Goal: Task Accomplishment & Management: Complete application form

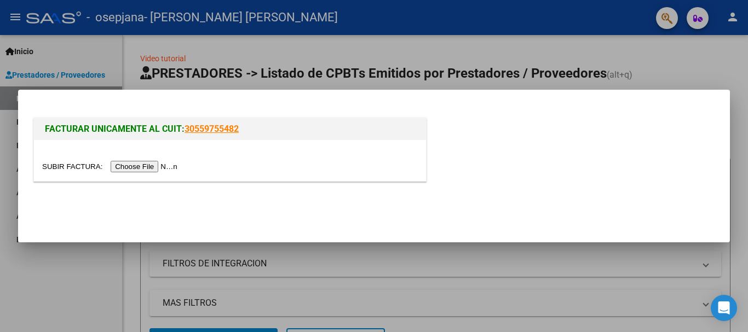
click at [135, 168] on input "file" at bounding box center [111, 167] width 139 height 12
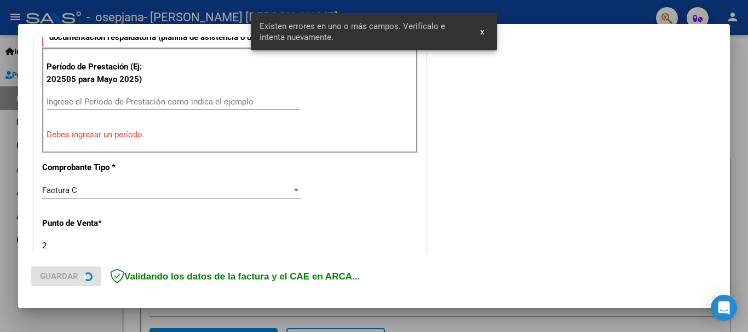
scroll to position [219, 0]
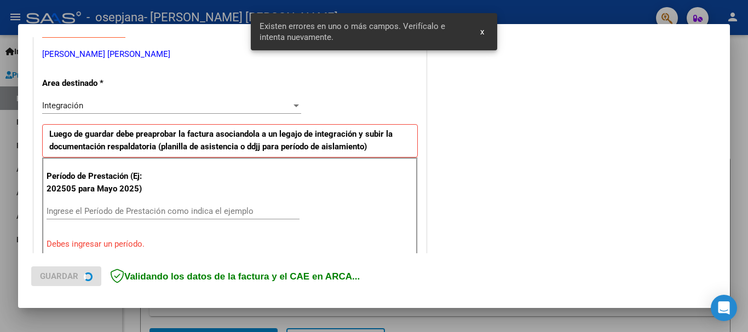
click at [163, 207] on input "Ingrese el Período de Prestación como indica el ejemplo" at bounding box center [173, 212] width 253 height 10
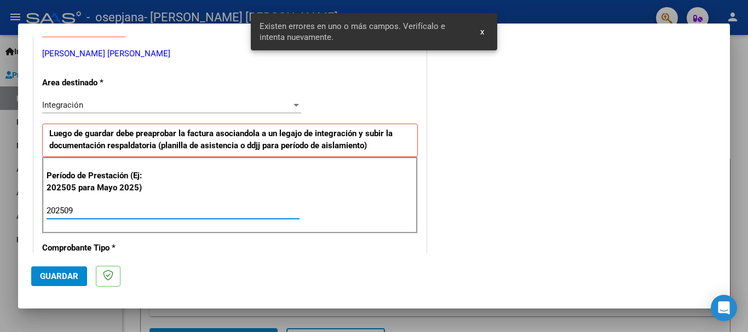
type input "202509"
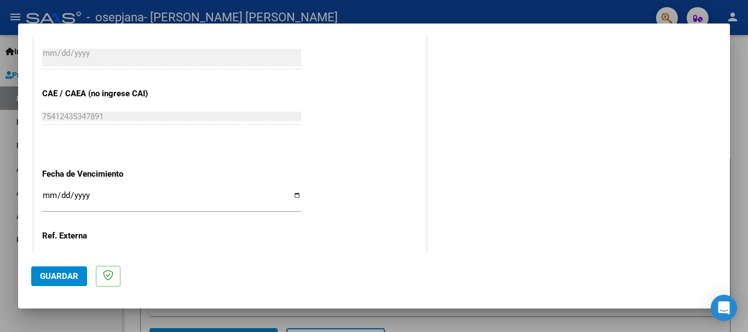
scroll to position [748, 0]
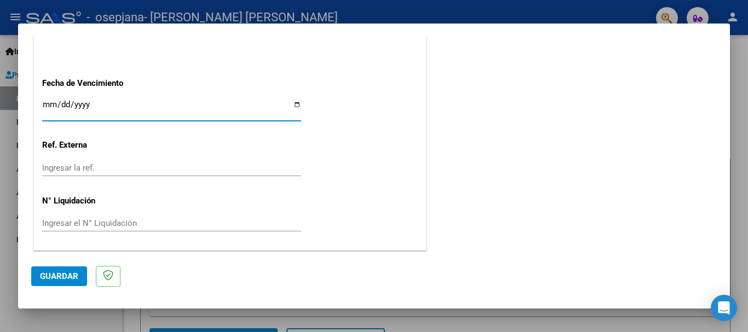
click at [294, 104] on input "Ingresar la fecha" at bounding box center [171, 109] width 259 height 18
type input "[DATE]"
click at [61, 282] on button "Guardar" at bounding box center [59, 277] width 56 height 20
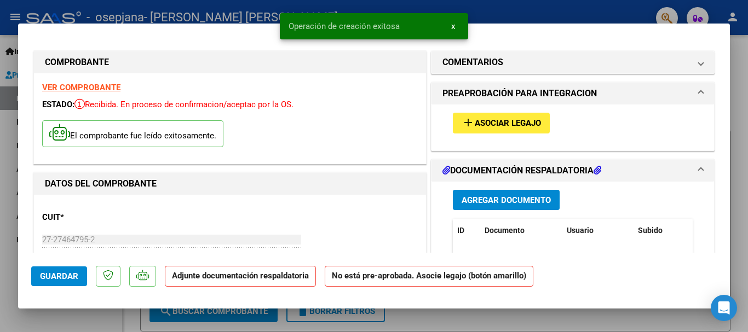
scroll to position [55, 0]
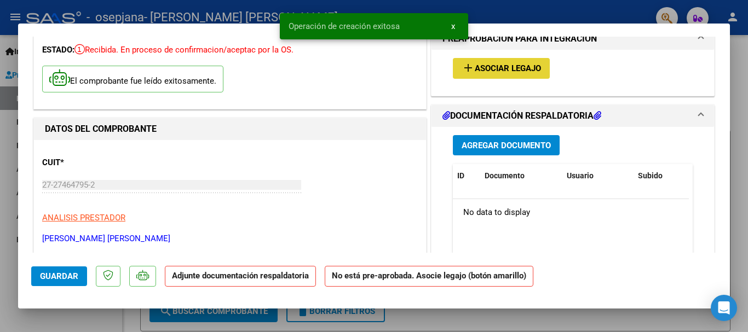
click at [514, 64] on span "Asociar Legajo" at bounding box center [508, 69] width 66 height 10
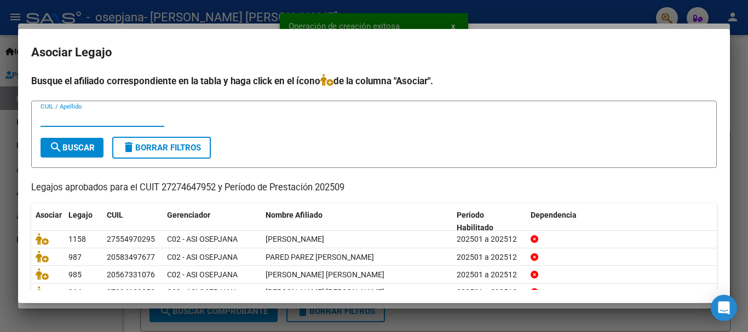
scroll to position [72, 0]
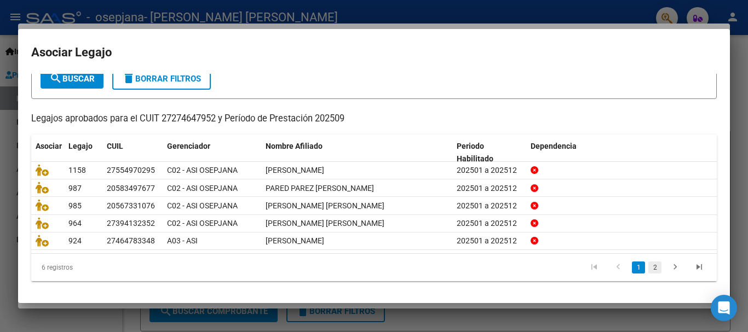
click at [650, 267] on link "2" at bounding box center [655, 268] width 13 height 12
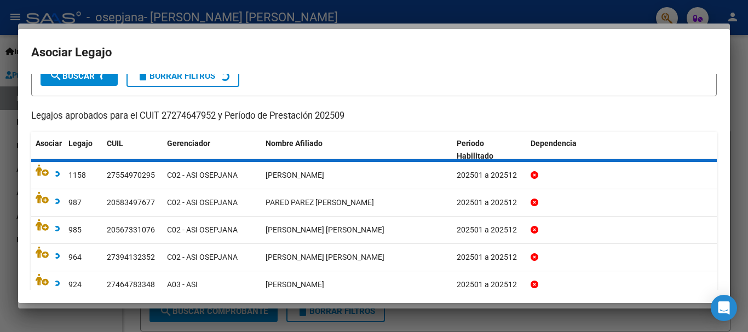
scroll to position [0, 0]
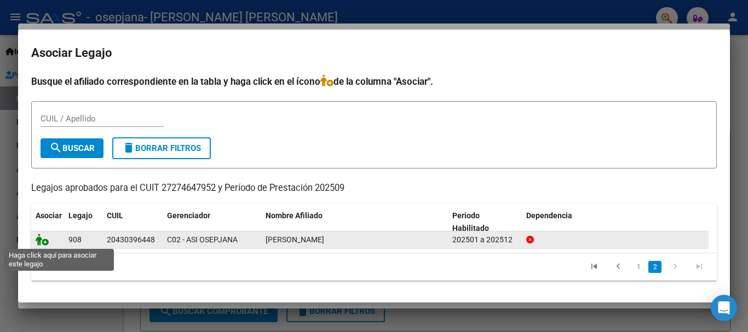
click at [41, 245] on icon at bounding box center [42, 240] width 13 height 12
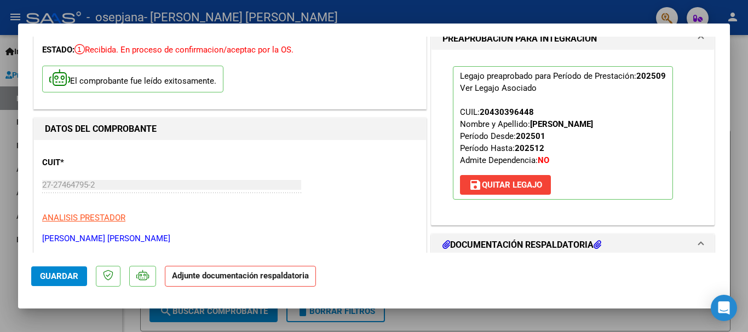
scroll to position [164, 0]
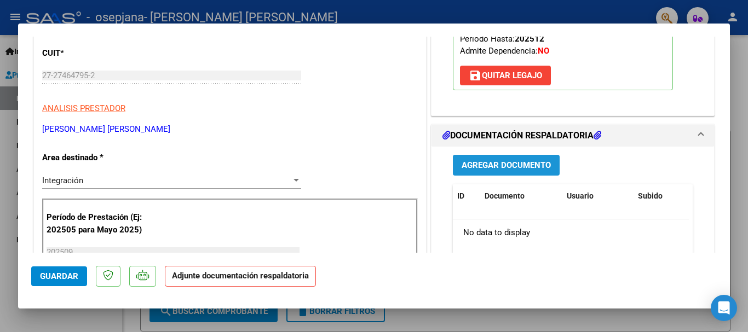
click at [474, 170] on span "Agregar Documento" at bounding box center [506, 166] width 89 height 10
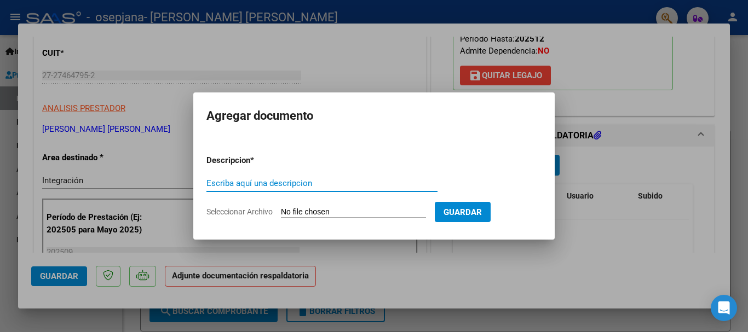
click at [273, 182] on input "Escriba aquí una descripcion" at bounding box center [322, 184] width 231 height 10
type input "Planilla asistencia"
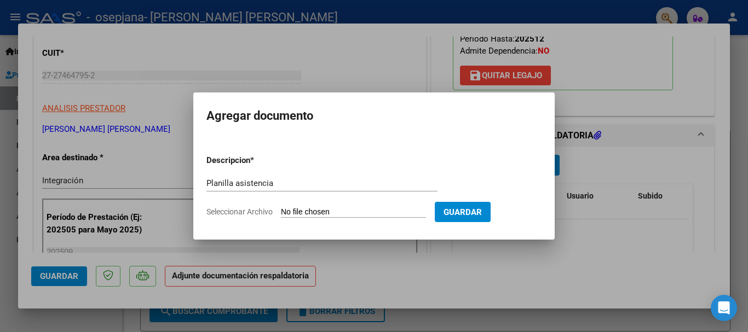
click at [308, 209] on input "Seleccionar Archivo" at bounding box center [353, 213] width 145 height 10
type input "C:\fakepath\WhatsApp Image [DATE] 16.30.12.jpeg"
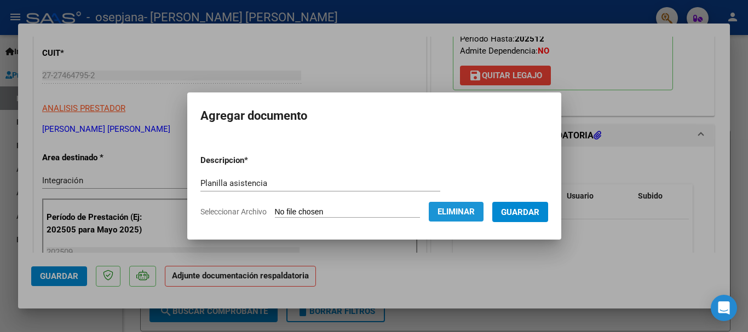
click at [479, 219] on button "Eliminar" at bounding box center [456, 212] width 55 height 20
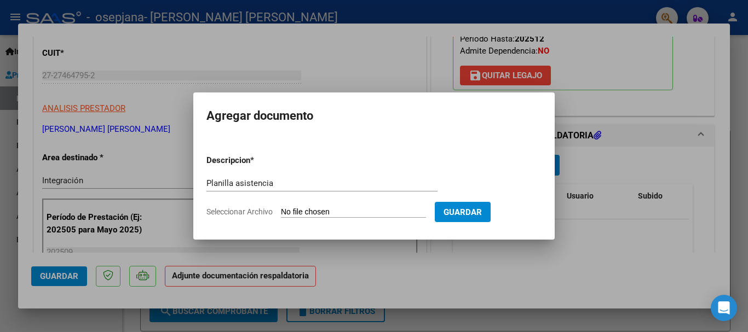
click at [479, 219] on button "Guardar" at bounding box center [463, 212] width 56 height 20
click at [371, 211] on input "Seleccionar Archivo" at bounding box center [353, 213] width 145 height 10
type input "C:\fakepath\WhatsApp Image [DATE] 16.30.12.jpeg"
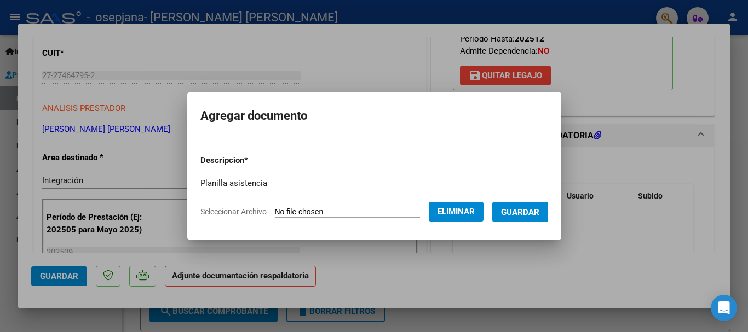
click at [509, 211] on button "Guardar" at bounding box center [520, 212] width 56 height 20
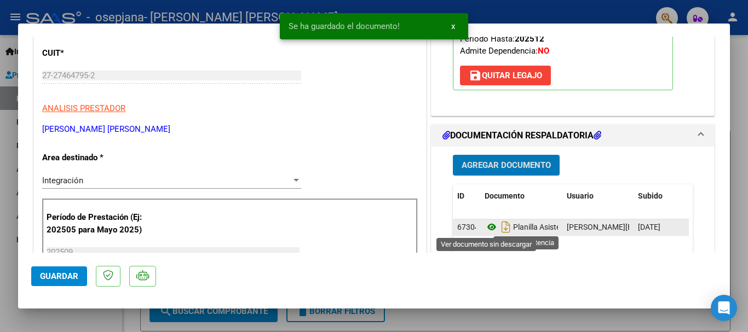
click at [485, 226] on icon at bounding box center [492, 227] width 14 height 13
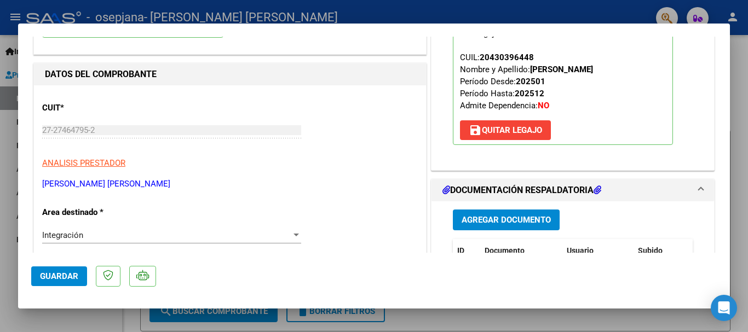
scroll to position [274, 0]
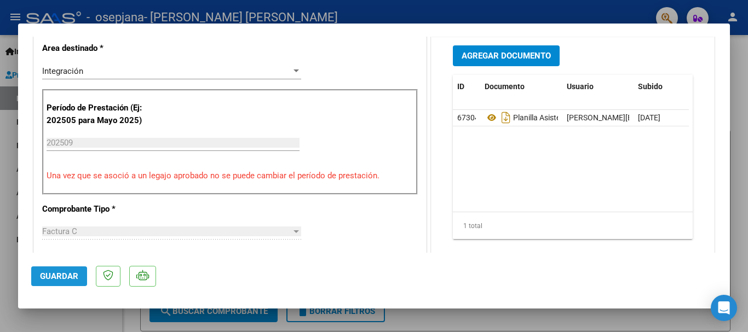
click at [38, 277] on button "Guardar" at bounding box center [59, 277] width 56 height 20
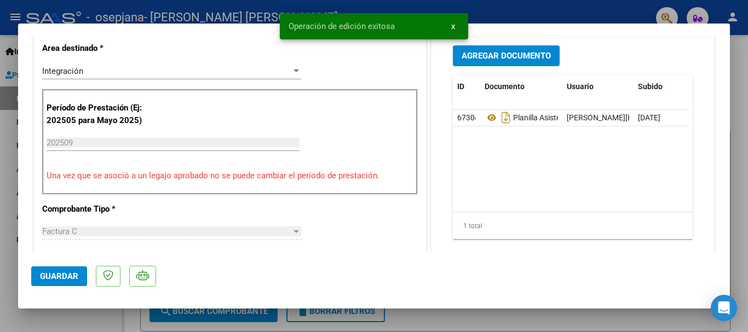
click at [747, 163] on div at bounding box center [374, 166] width 748 height 332
type input "$ 0,00"
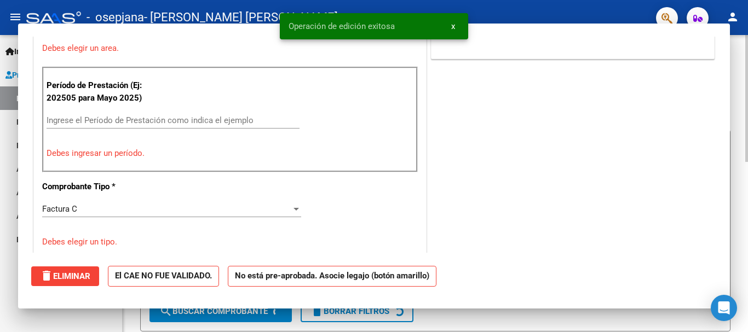
scroll to position [227, 0]
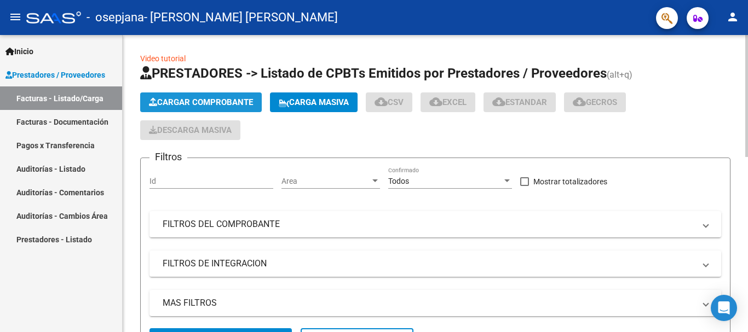
click at [190, 106] on span "Cargar Comprobante" at bounding box center [201, 103] width 104 height 10
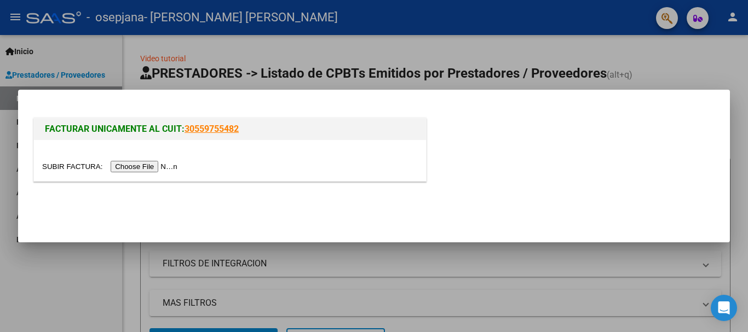
click at [127, 169] on input "file" at bounding box center [111, 167] width 139 height 12
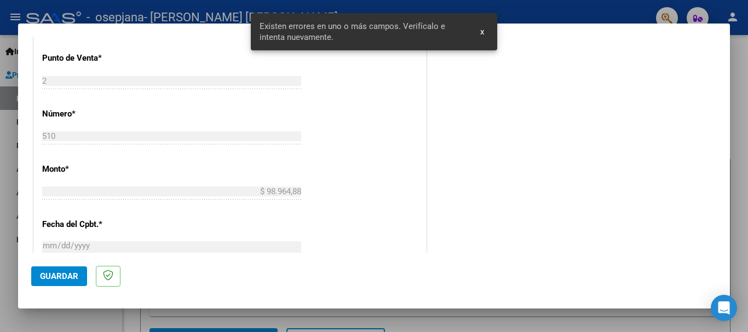
scroll to position [328, 0]
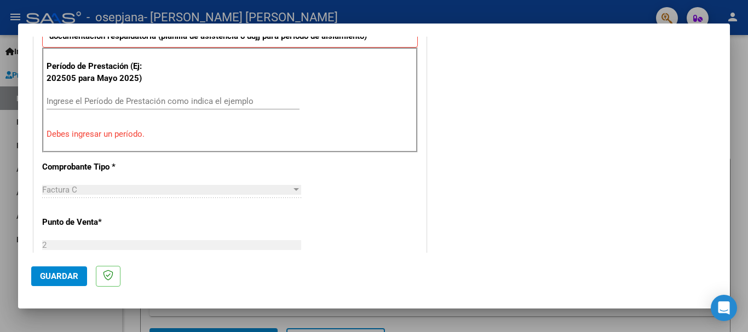
click at [77, 95] on div "Ingrese el Período de Prestación como indica el ejemplo" at bounding box center [173, 101] width 253 height 16
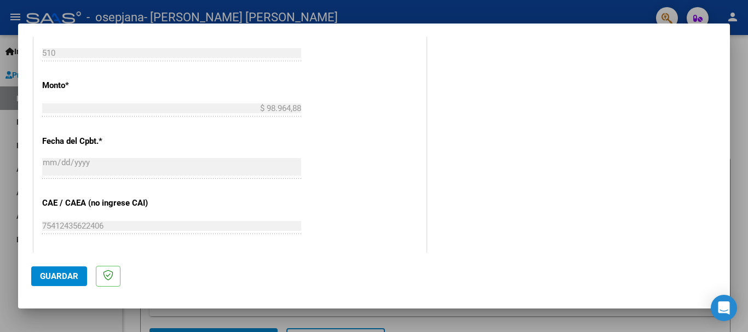
scroll to position [602, 0]
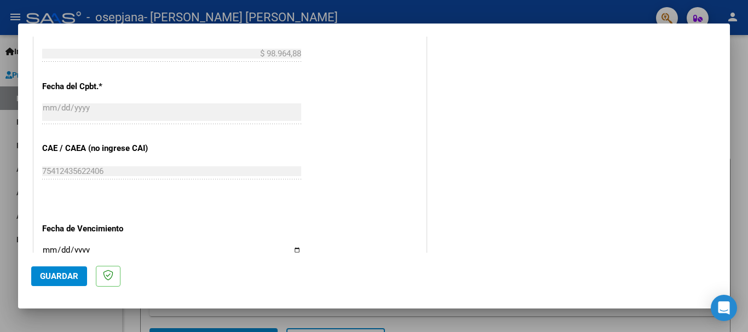
type input "202509"
click at [293, 252] on input "Ingresar la fecha" at bounding box center [171, 255] width 259 height 18
type input "[DATE]"
click at [62, 274] on span "Guardar" at bounding box center [59, 277] width 38 height 10
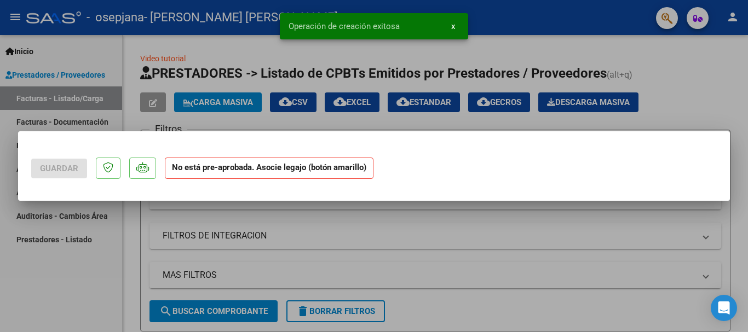
scroll to position [0, 0]
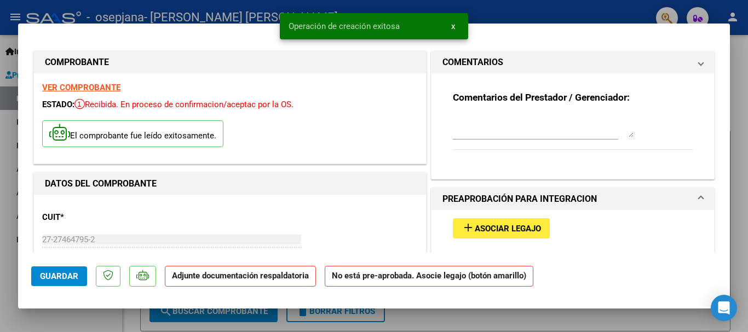
click at [681, 188] on mat-expansion-panel-header "PREAPROBACIÓN PARA INTEGRACION" at bounding box center [573, 199] width 283 height 22
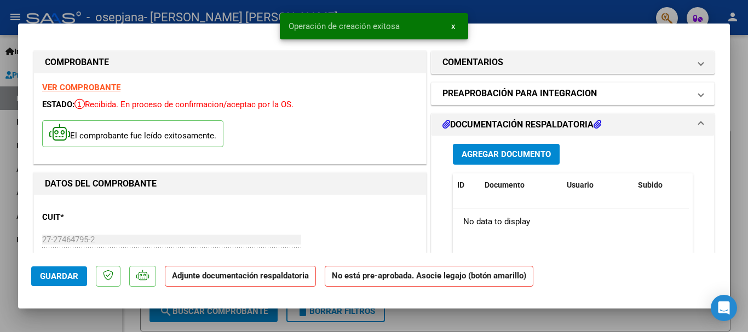
click at [699, 94] on span at bounding box center [701, 93] width 4 height 13
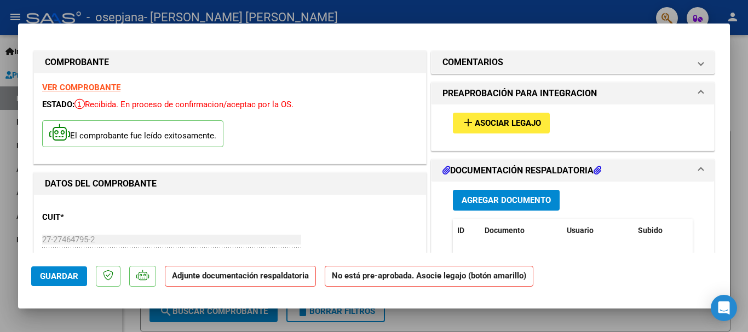
click at [525, 128] on span "Asociar Legajo" at bounding box center [508, 124] width 66 height 10
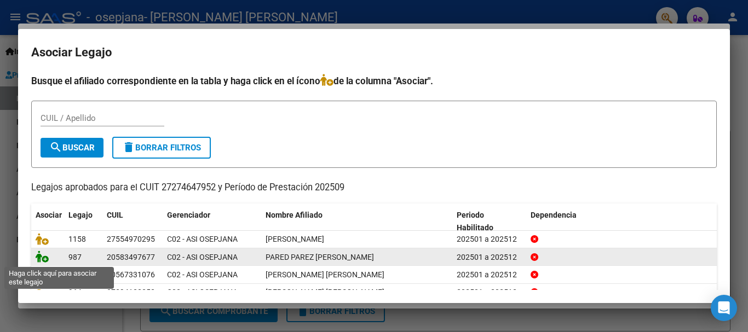
click at [36, 260] on icon at bounding box center [42, 257] width 13 height 12
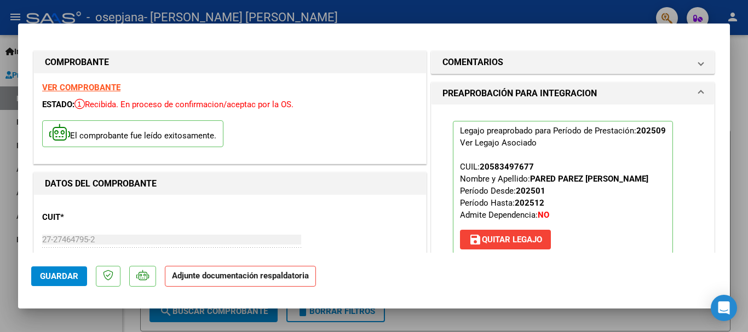
scroll to position [110, 0]
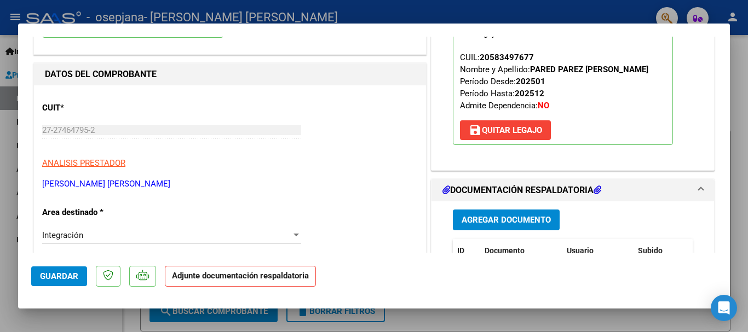
click at [480, 216] on span "Agregar Documento" at bounding box center [506, 221] width 89 height 10
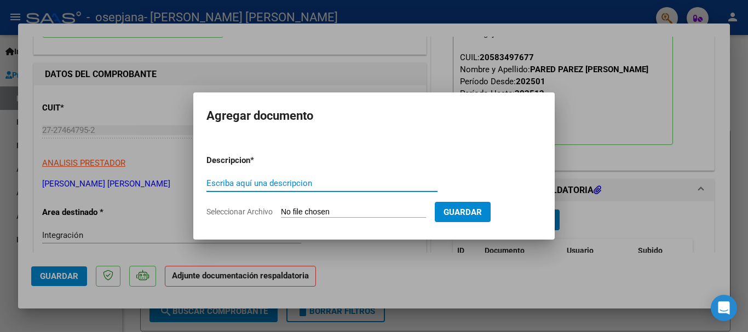
click at [318, 180] on input "Escriba aquí una descripcion" at bounding box center [322, 184] width 231 height 10
type input "Planilla asistencia"
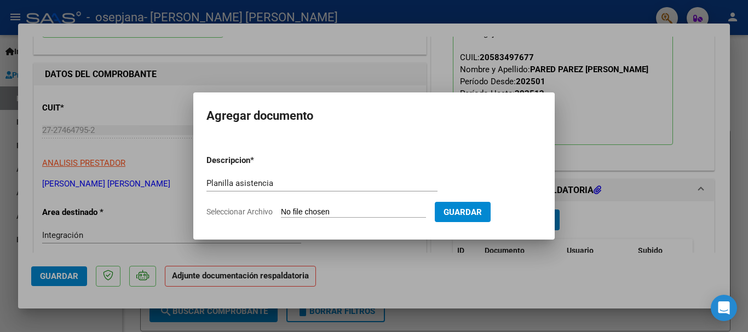
click at [331, 210] on input "Seleccionar Archivo" at bounding box center [353, 213] width 145 height 10
type input "C:\fakepath\WhatsApp Image [DATE] 16.33.04.jpeg"
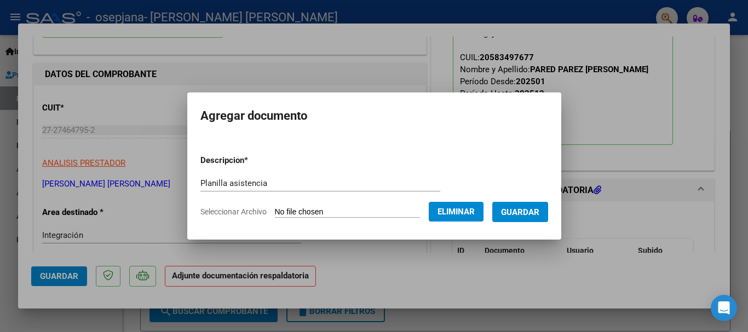
click at [520, 221] on button "Guardar" at bounding box center [520, 212] width 56 height 20
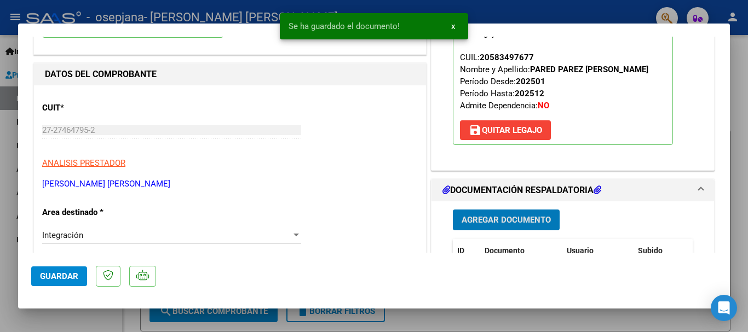
scroll to position [274, 0]
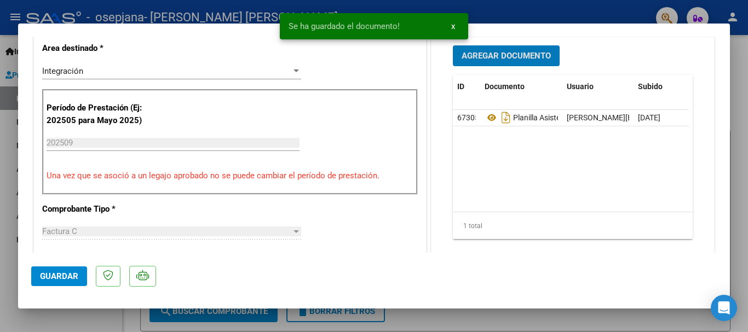
click at [70, 279] on span "Guardar" at bounding box center [59, 277] width 38 height 10
click at [739, 149] on div at bounding box center [374, 166] width 748 height 332
type input "$ 0,00"
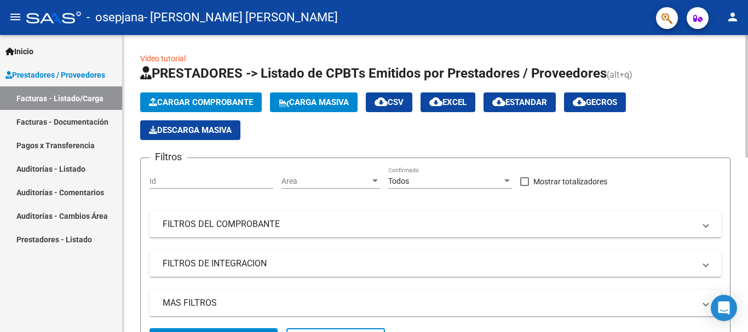
click at [246, 105] on span "Cargar Comprobante" at bounding box center [201, 103] width 104 height 10
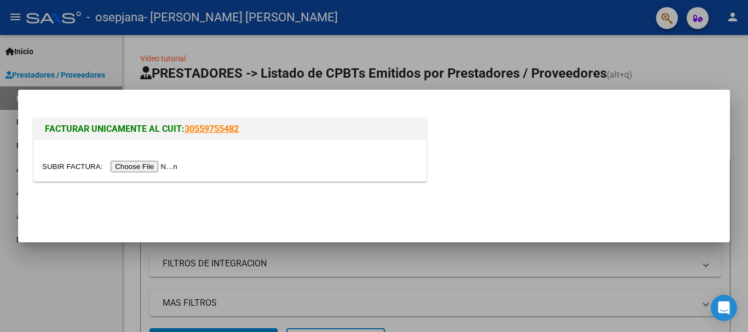
click at [160, 164] on input "file" at bounding box center [111, 167] width 139 height 12
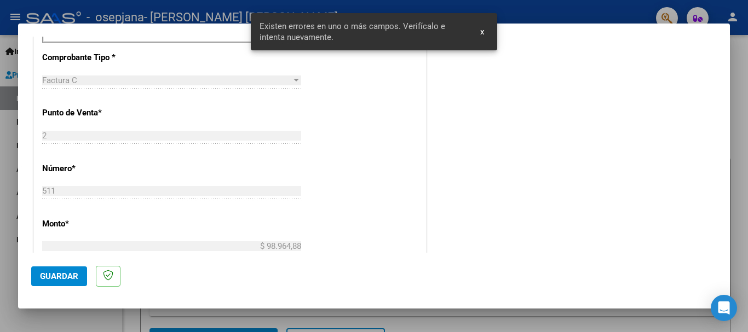
scroll to position [328, 0]
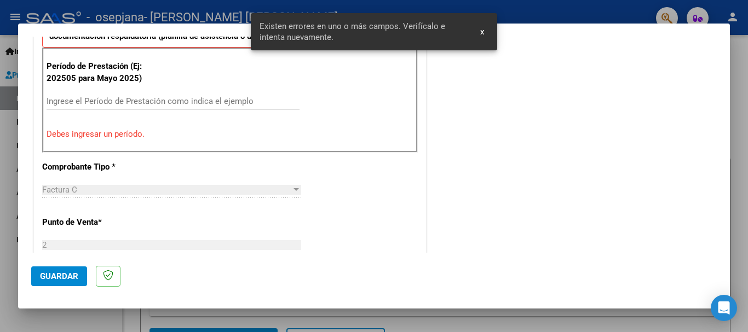
click at [84, 102] on input "Ingrese el Período de Prestación como indica el ejemplo" at bounding box center [173, 101] width 253 height 10
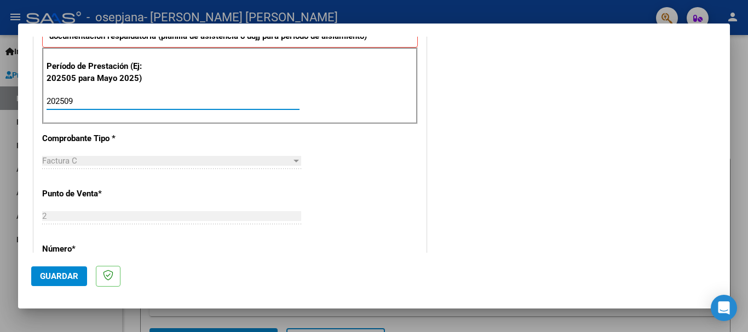
type input "202509"
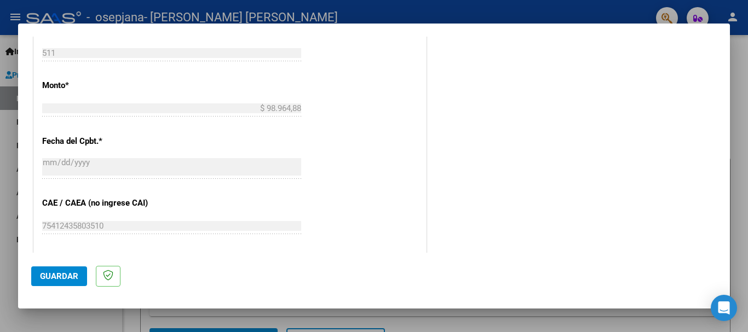
scroll to position [602, 0]
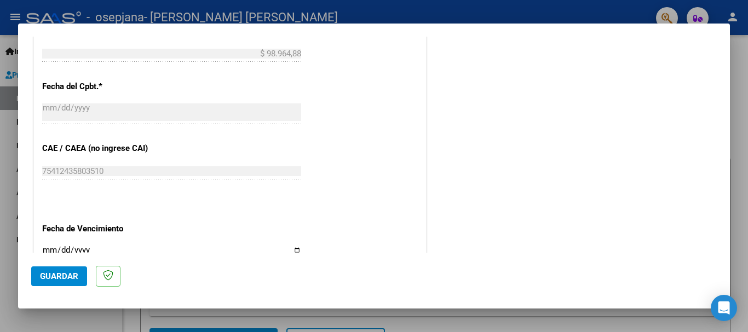
click at [294, 250] on input "Ingresar la fecha" at bounding box center [171, 255] width 259 height 18
type input "[DATE]"
click at [72, 270] on button "Guardar" at bounding box center [59, 277] width 56 height 20
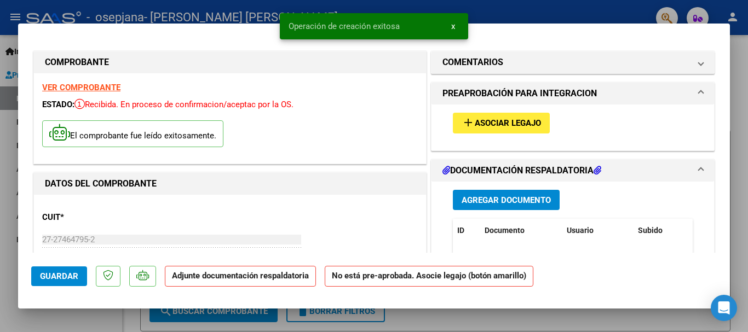
click at [530, 129] on button "add Asociar Legajo" at bounding box center [501, 123] width 97 height 20
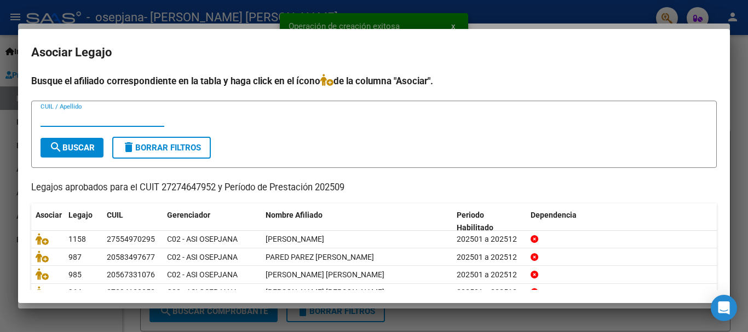
scroll to position [72, 0]
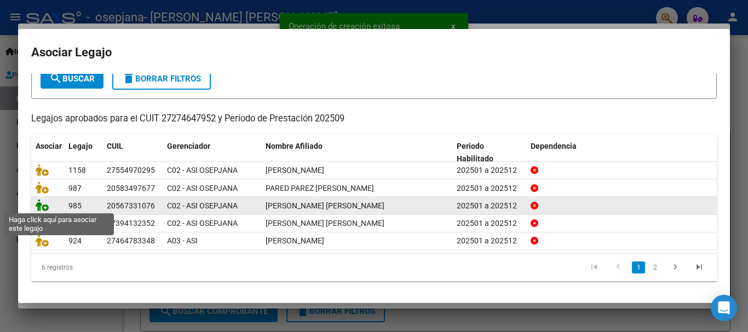
click at [47, 206] on icon at bounding box center [42, 205] width 13 height 12
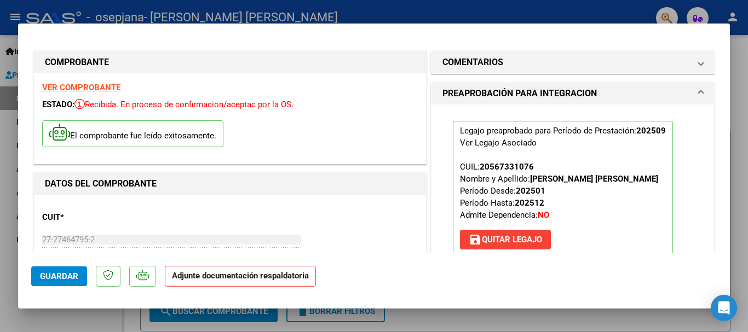
scroll to position [110, 0]
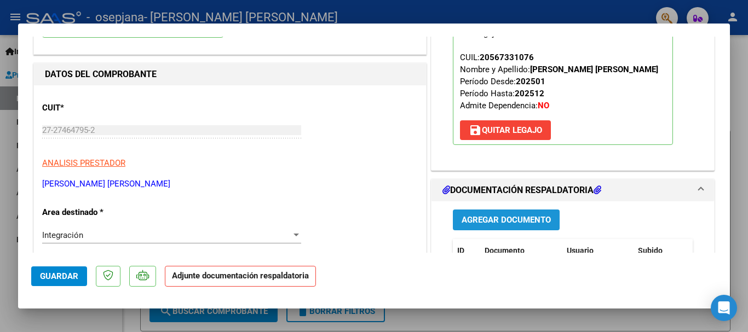
click at [489, 216] on span "Agregar Documento" at bounding box center [506, 221] width 89 height 10
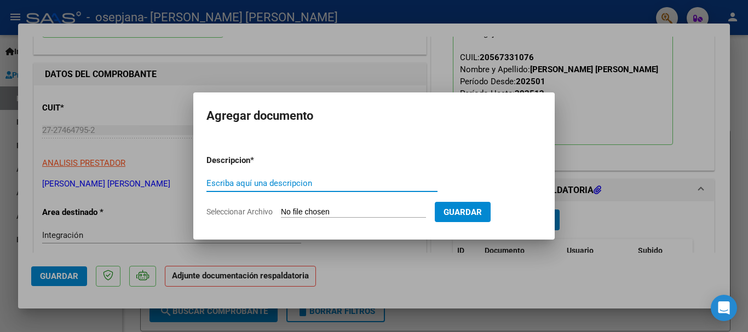
click at [354, 183] on input "Escriba aquí una descripcion" at bounding box center [322, 184] width 231 height 10
type input "Planilla asistencia"
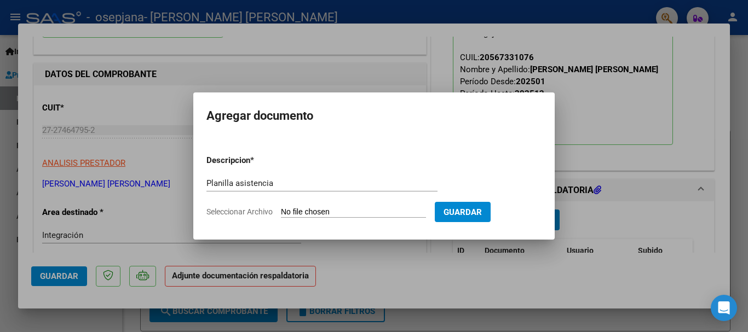
click at [351, 214] on input "Seleccionar Archivo" at bounding box center [353, 213] width 145 height 10
type input "C:\fakepath\WhatsApp Image [DATE] 16.34.44.jpeg"
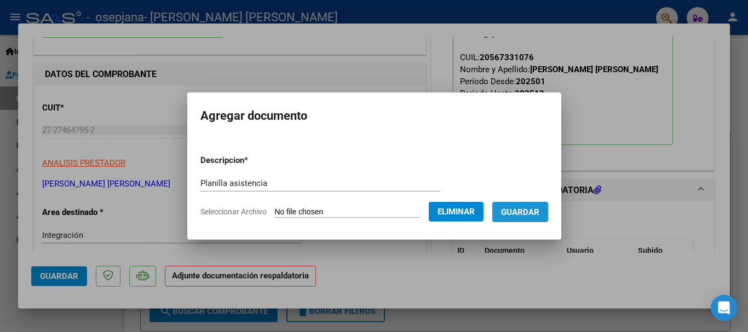
click at [548, 209] on button "Guardar" at bounding box center [520, 212] width 56 height 20
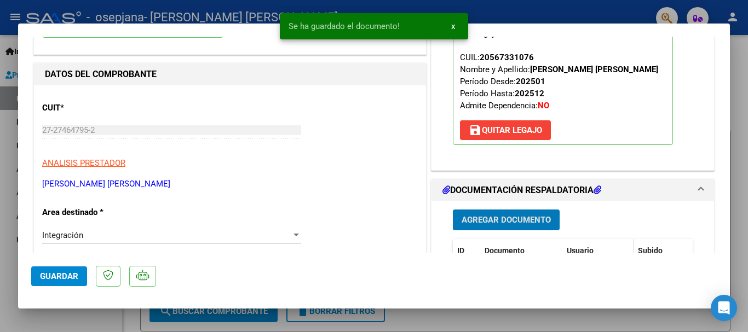
scroll to position [219, 0]
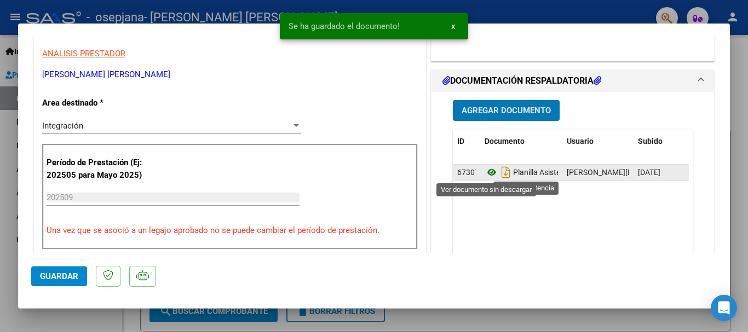
click at [485, 174] on icon at bounding box center [492, 172] width 14 height 13
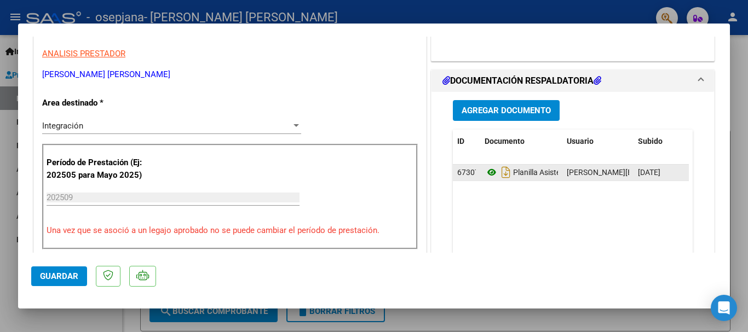
drag, startPoint x: 542, startPoint y: 165, endPoint x: 488, endPoint y: 171, distance: 54.0
click at [488, 171] on icon at bounding box center [492, 172] width 14 height 13
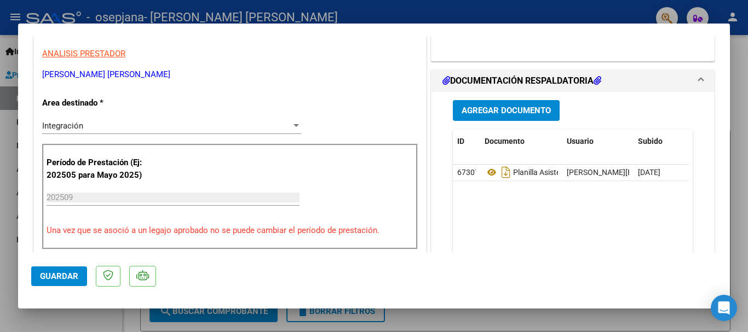
drag, startPoint x: 623, startPoint y: 173, endPoint x: 666, endPoint y: 225, distance: 67.0
click at [666, 225] on datatable-body "67307 Planilla Asistencia [EMAIL_ADDRESS][DOMAIN_NAME] - [PERSON_NAME] [DATE]" at bounding box center [571, 216] width 236 height 102
click at [457, 174] on span "67307" at bounding box center [468, 172] width 22 height 9
click at [577, 214] on datatable-body "67307 Planilla Asistencia [EMAIL_ADDRESS][DOMAIN_NAME] - [PERSON_NAME] [DATE]" at bounding box center [571, 216] width 236 height 102
drag, startPoint x: 600, startPoint y: 167, endPoint x: 563, endPoint y: 159, distance: 38.0
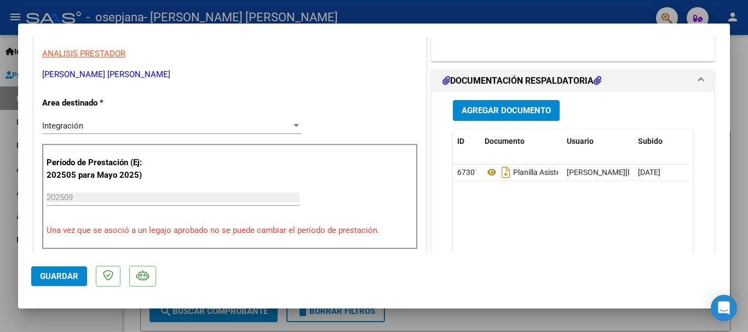
click at [563, 159] on div "ID Documento Usuario Subido Acción 67307 Planilla Asistencia [EMAIL_ADDRESS][DO…" at bounding box center [573, 212] width 240 height 165
click at [634, 176] on datatable-body-cell "[DATE]" at bounding box center [661, 173] width 55 height 16
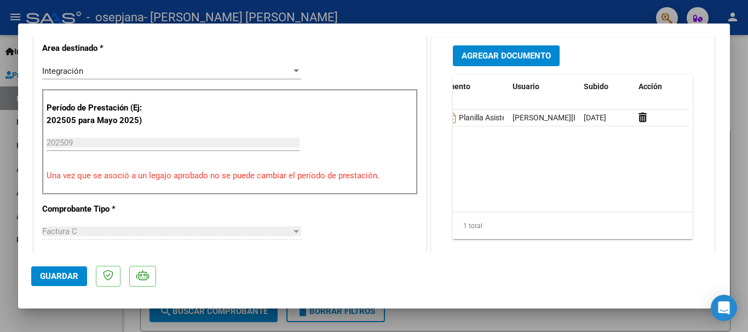
scroll to position [164, 0]
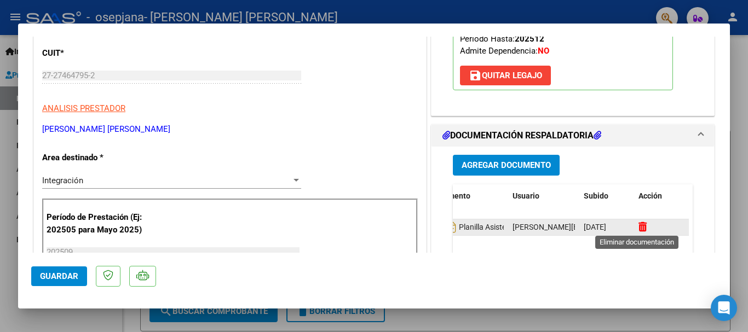
click at [639, 231] on icon at bounding box center [643, 227] width 8 height 10
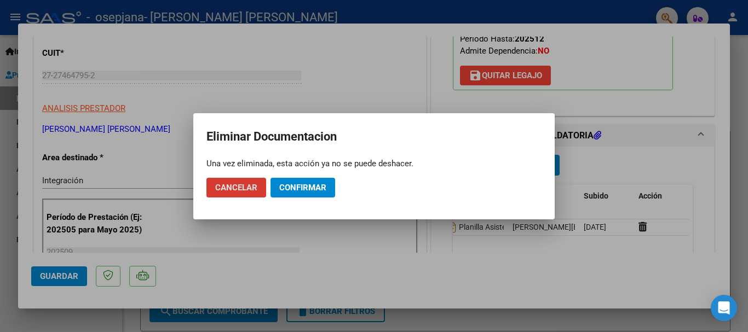
click at [294, 187] on span "Confirmar" at bounding box center [302, 188] width 47 height 10
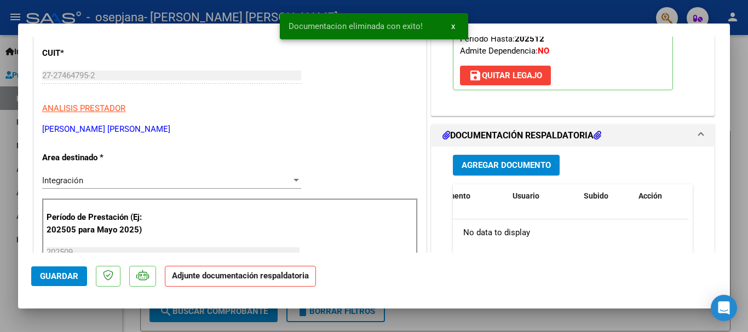
scroll to position [0, 0]
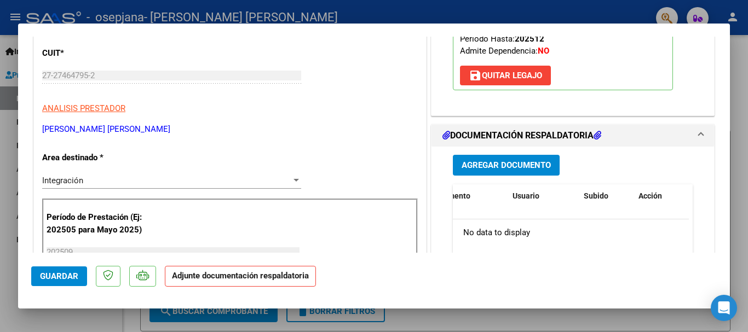
click at [472, 161] on span "Agregar Documento" at bounding box center [506, 166] width 89 height 10
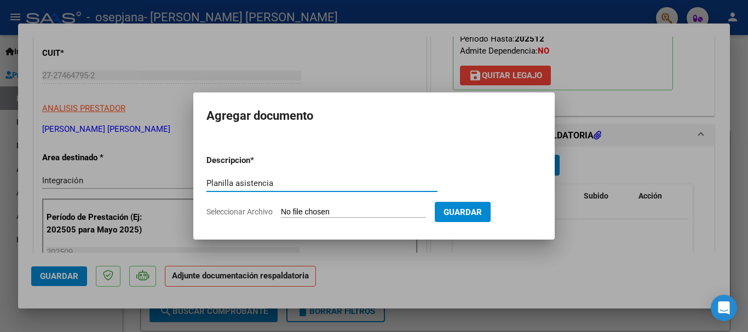
type input "Planilla asistencia"
click at [364, 214] on input "Seleccionar Archivo" at bounding box center [353, 213] width 145 height 10
type input "C:\fakepath\WhatsApp Image [DATE] 16.37.50.jpeg"
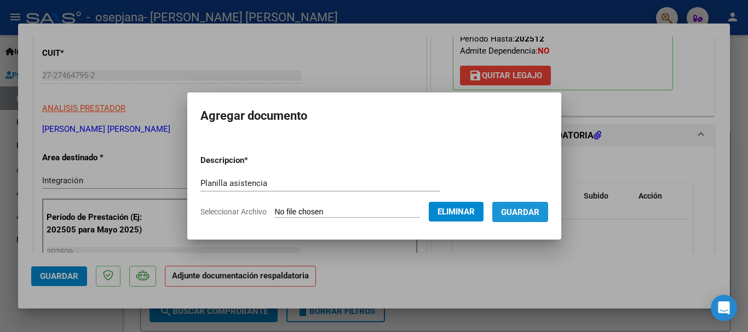
click at [548, 212] on button "Guardar" at bounding box center [520, 212] width 56 height 20
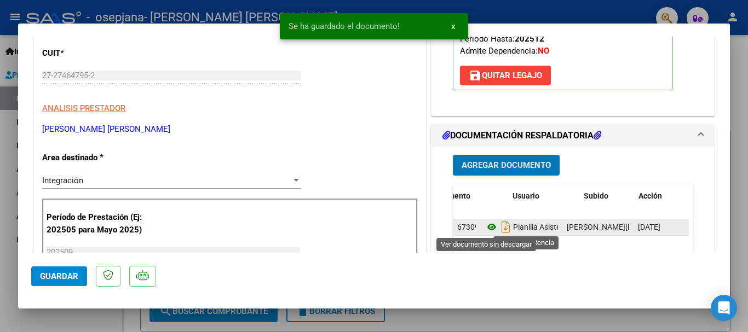
click at [487, 232] on icon at bounding box center [492, 227] width 14 height 13
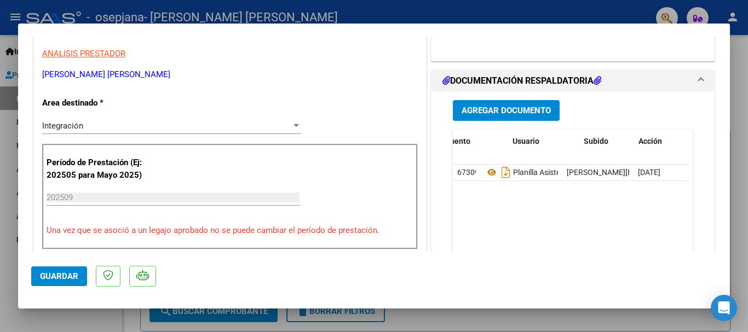
scroll to position [383, 0]
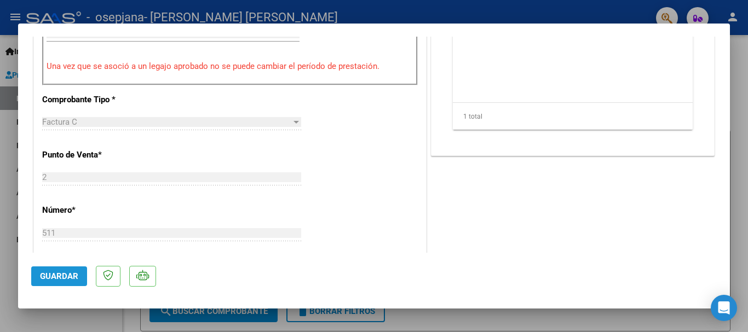
click at [68, 279] on span "Guardar" at bounding box center [59, 277] width 38 height 10
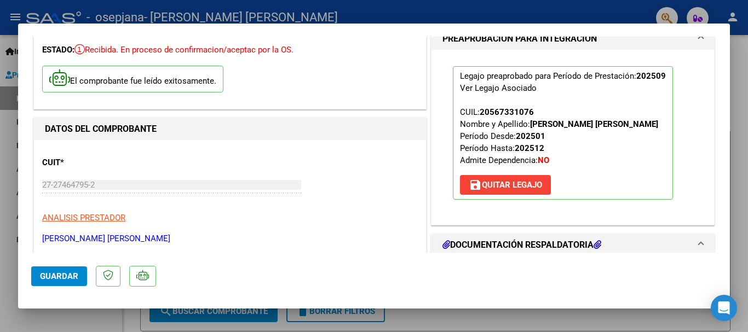
scroll to position [438, 0]
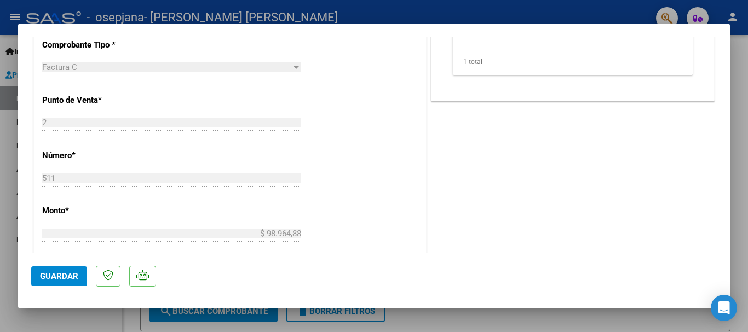
click at [60, 280] on span "Guardar" at bounding box center [59, 277] width 38 height 10
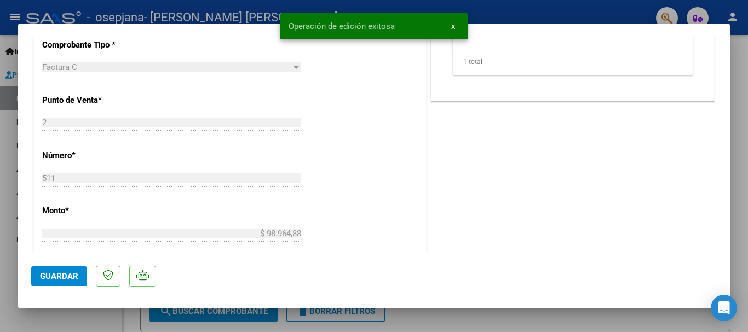
click at [739, 105] on div at bounding box center [374, 166] width 748 height 332
type input "$ 0,00"
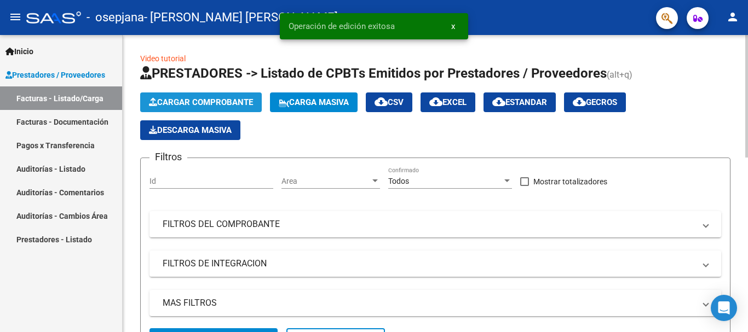
click at [220, 95] on button "Cargar Comprobante" at bounding box center [201, 103] width 122 height 20
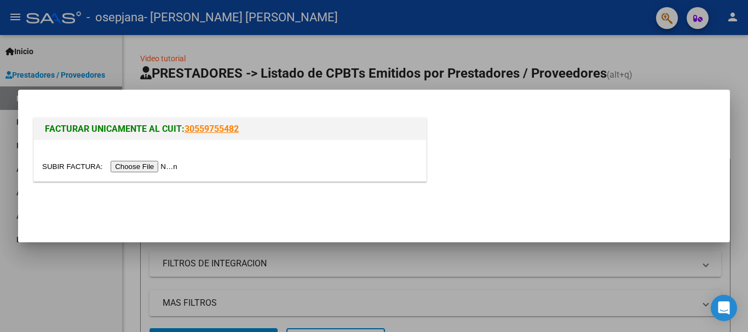
click at [168, 168] on input "file" at bounding box center [111, 167] width 139 height 12
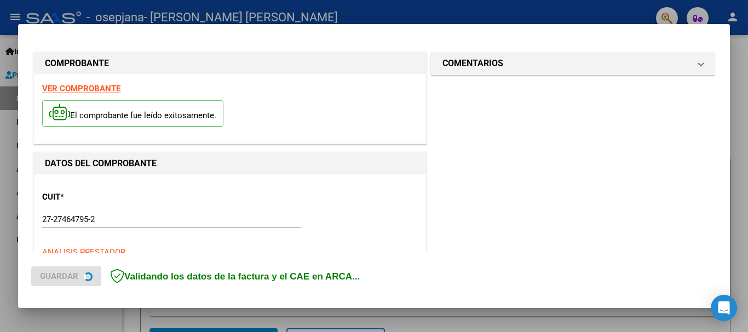
scroll to position [328, 0]
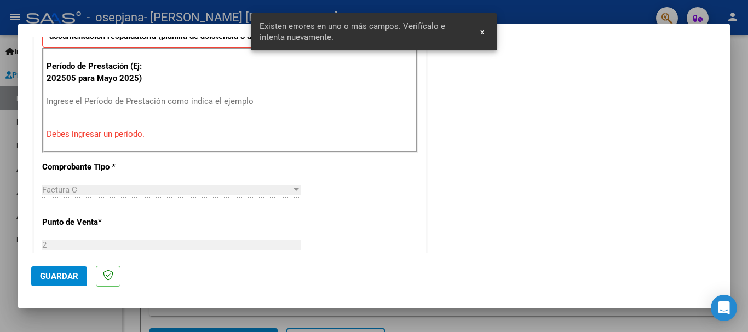
click at [128, 98] on input "Ingrese el Período de Prestación como indica el ejemplo" at bounding box center [173, 101] width 253 height 10
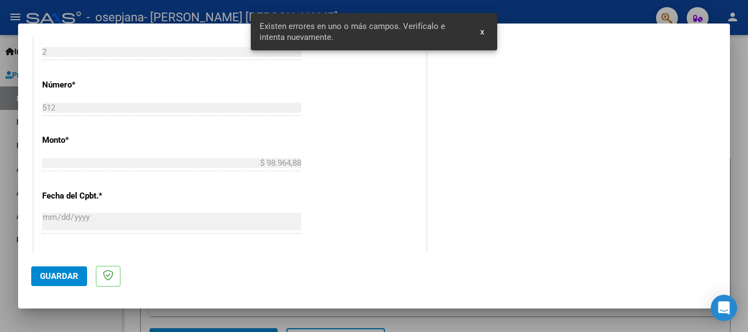
scroll to position [602, 0]
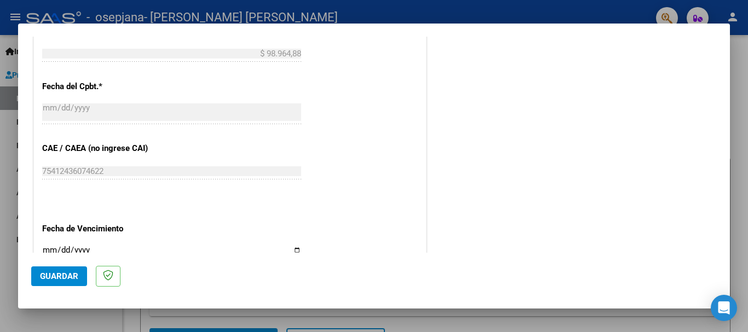
type input "202509"
click at [291, 251] on input "Ingresar la fecha" at bounding box center [171, 255] width 259 height 18
type input "[DATE]"
click at [51, 278] on span "Guardar" at bounding box center [59, 277] width 38 height 10
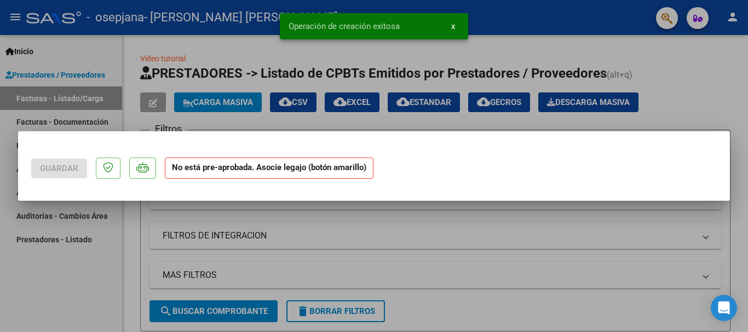
scroll to position [0, 0]
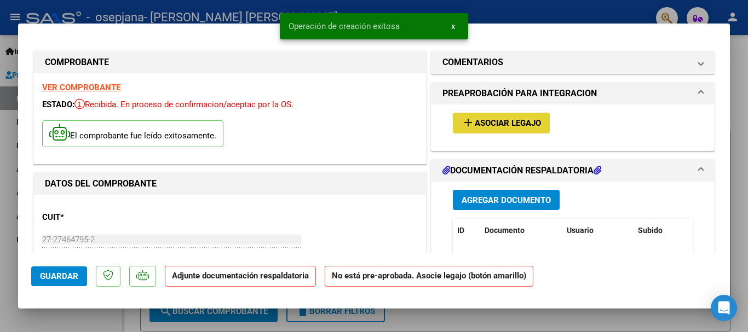
click at [489, 126] on span "Asociar Legajo" at bounding box center [508, 124] width 66 height 10
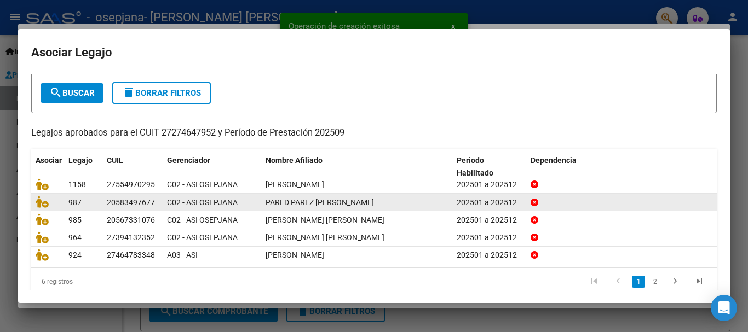
scroll to position [72, 0]
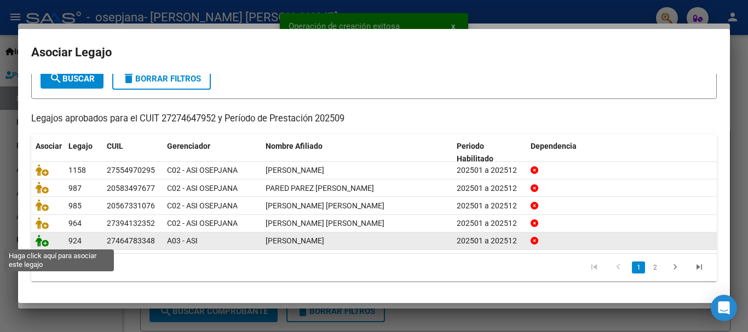
click at [41, 244] on icon at bounding box center [42, 241] width 13 height 12
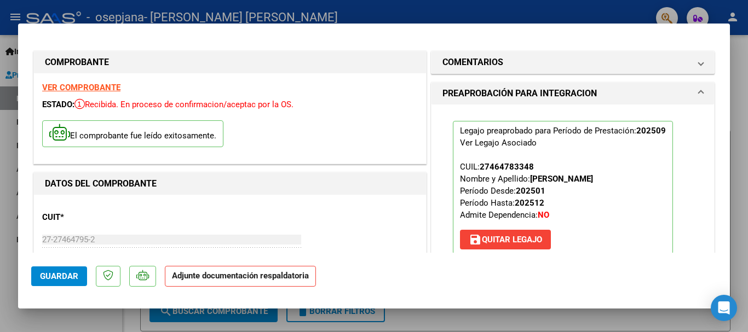
scroll to position [164, 0]
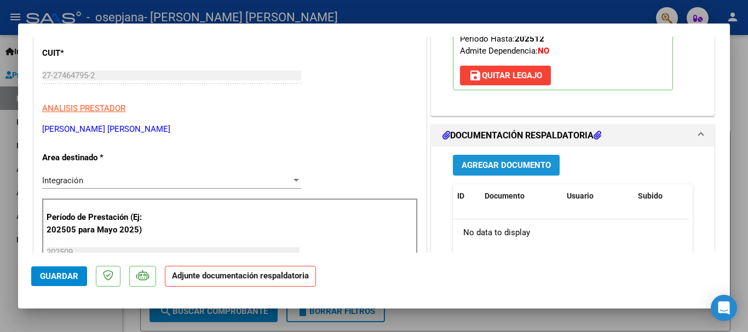
click at [480, 171] on button "Agregar Documento" at bounding box center [506, 165] width 107 height 20
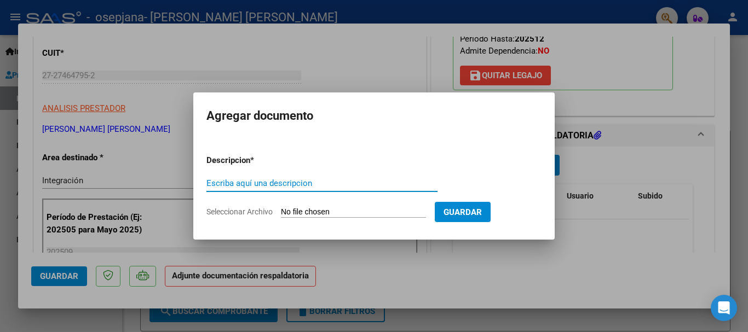
click at [330, 180] on input "Escriba aquí una descripcion" at bounding box center [322, 184] width 231 height 10
type input "Planilla asistencia"
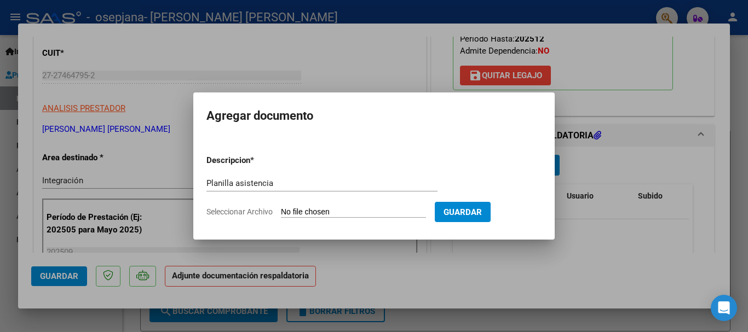
click at [357, 209] on input "Seleccionar Archivo" at bounding box center [353, 213] width 145 height 10
click at [313, 206] on form "Descripcion * Planilla asistencia Escriba aquí una descripcion Seleccionar Arch…" at bounding box center [374, 186] width 335 height 80
click at [316, 209] on input "Seleccionar Archivo" at bounding box center [353, 213] width 145 height 10
type input "C:\fakepath\WhatsApp Image [DATE] 16.39.01.jpeg"
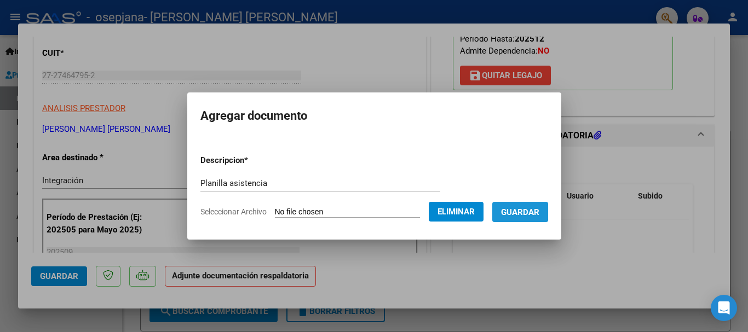
click at [525, 212] on span "Guardar" at bounding box center [520, 213] width 38 height 10
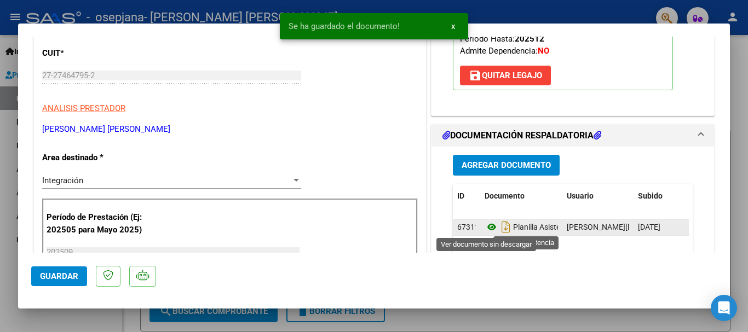
click at [485, 227] on icon at bounding box center [492, 227] width 14 height 13
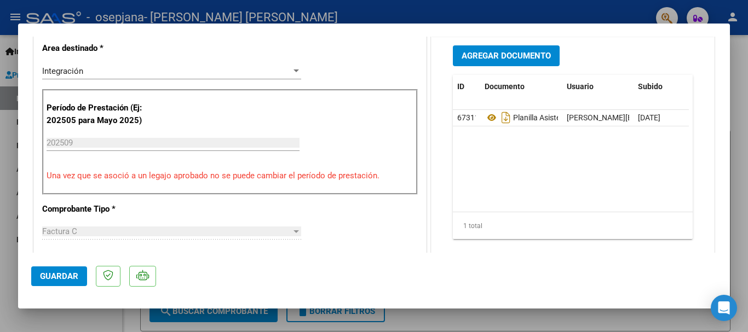
scroll to position [329, 0]
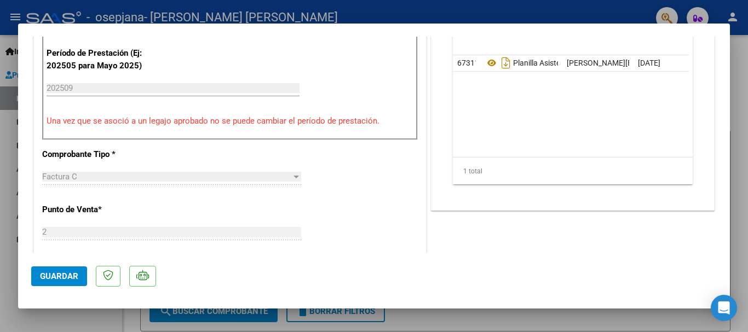
click at [56, 277] on span "Guardar" at bounding box center [59, 277] width 38 height 10
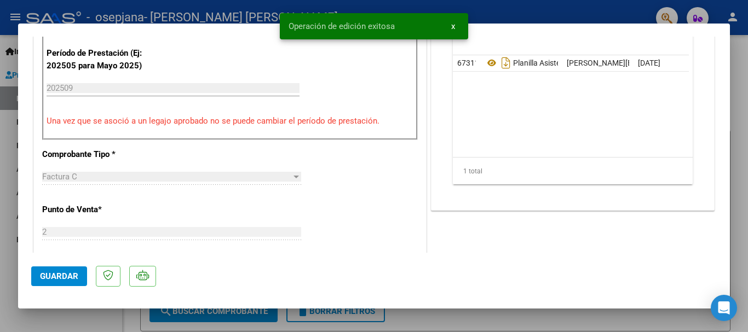
click at [741, 99] on div at bounding box center [374, 166] width 748 height 332
type input "$ 0,00"
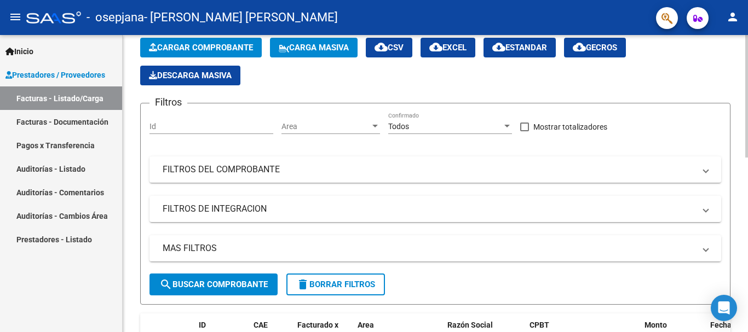
scroll to position [0, 0]
